Goal: Navigation & Orientation: Find specific page/section

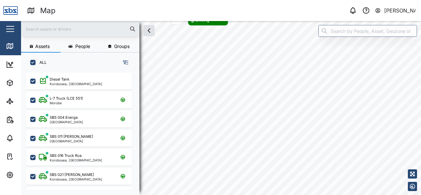
scroll to position [114, 103]
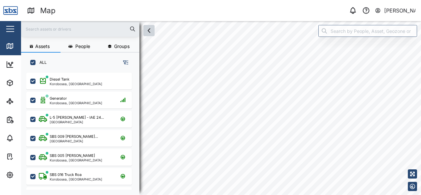
click at [148, 32] on icon "button" at bounding box center [149, 31] width 8 height 8
